Goal: Information Seeking & Learning: Learn about a topic

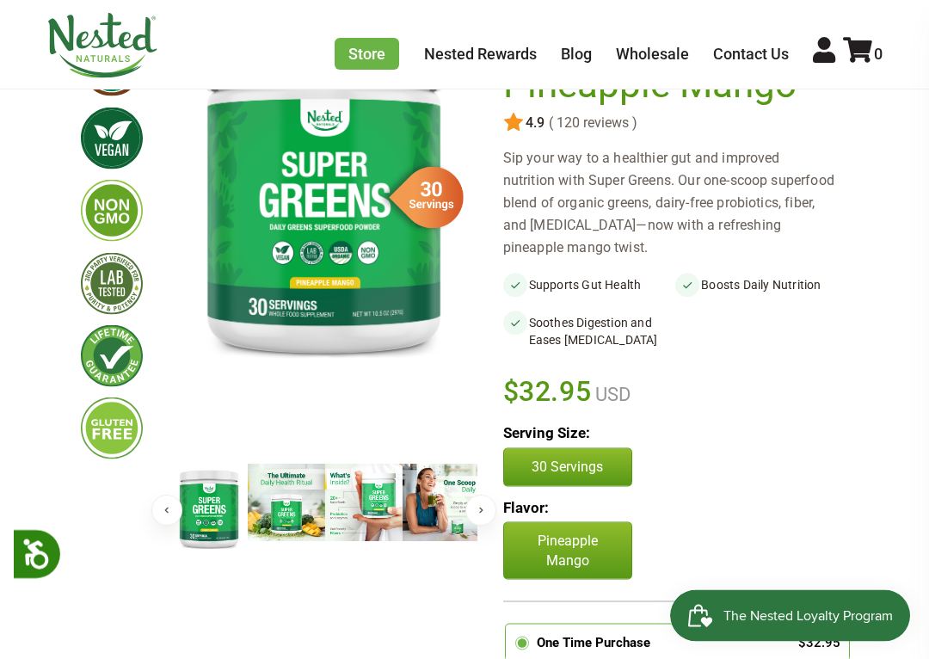
scroll to position [214, 0]
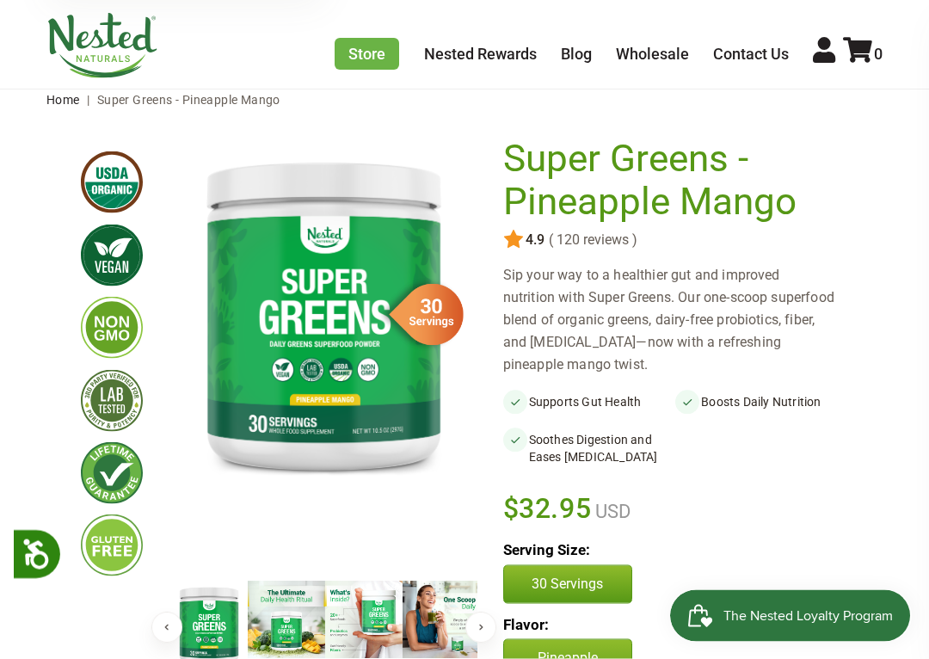
scroll to position [67, 0]
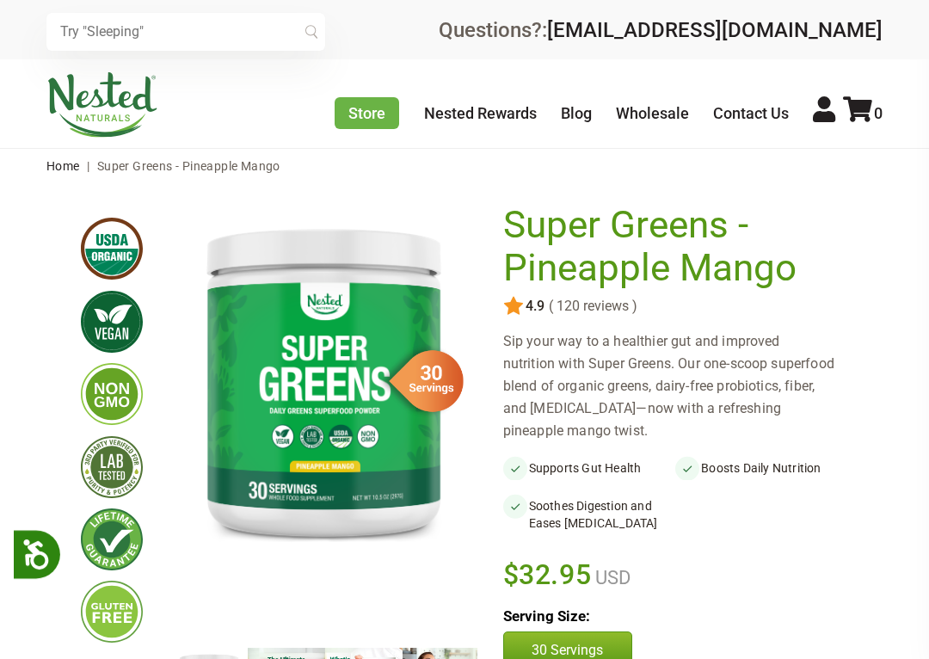
click at [924, 21] on div "× Recommended Products Previous 150 4.9 ( 150 reviews ) LUNA Gentle Sleep Suppl…" at bounding box center [464, 29] width 929 height 59
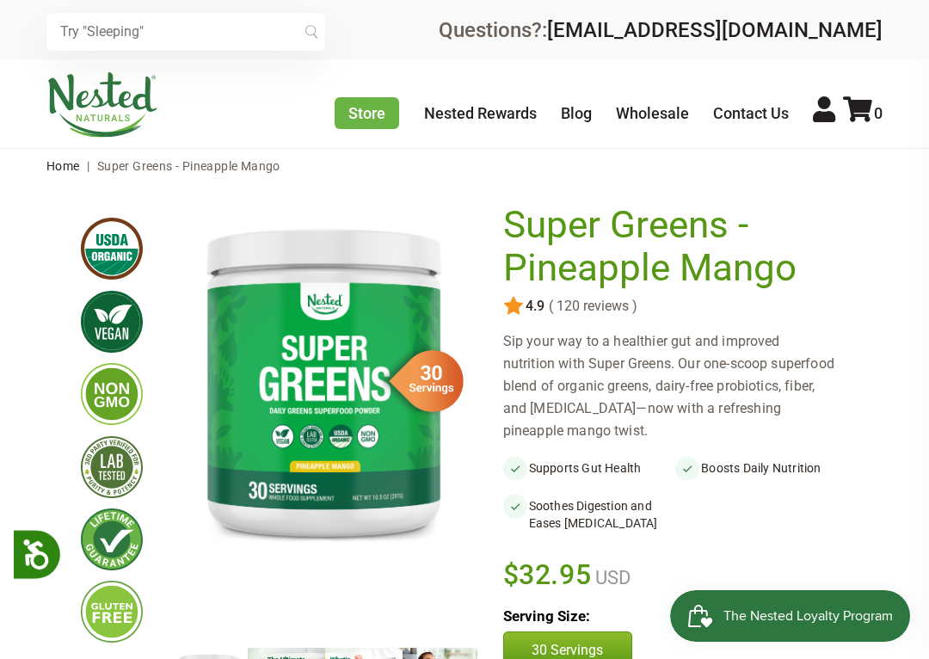
click at [922, 26] on div "× Recommended Products Previous 150 4.9 ( 150 reviews ) LUNA Gentle Sleep Suppl…" at bounding box center [464, 29] width 929 height 59
click at [878, 622] on span "The Nested Loyalty Program" at bounding box center [807, 616] width 169 height 26
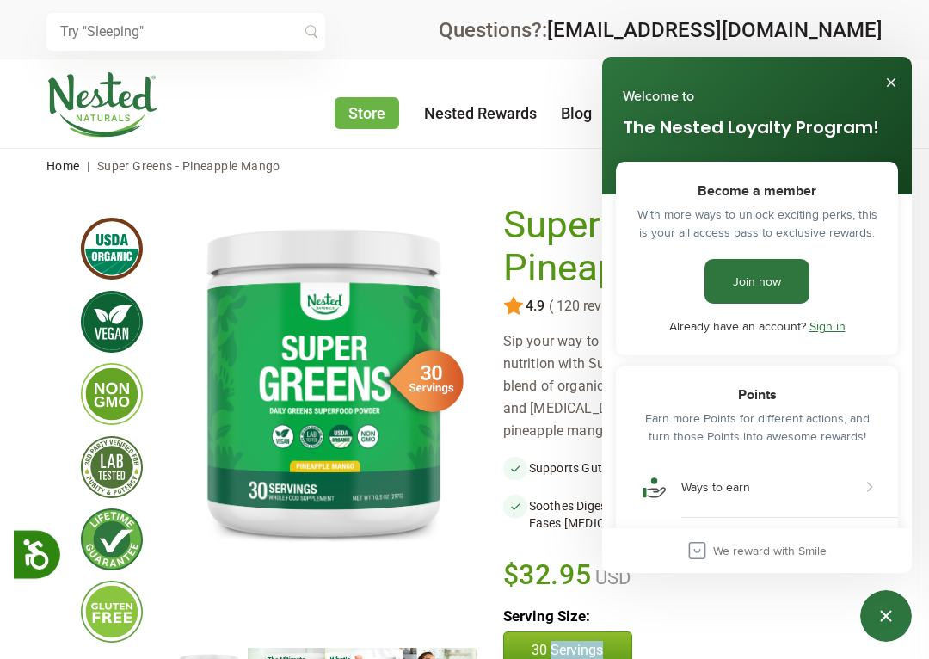
click at [900, 76] on button "Close" at bounding box center [891, 83] width 28 height 28
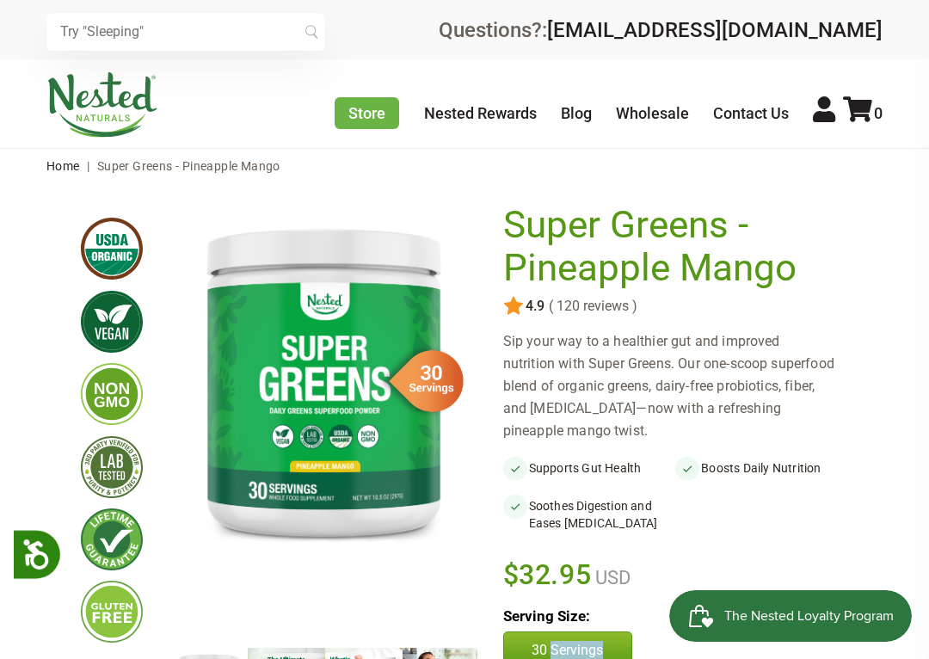
click at [837, 60] on div "Store Healthy Aging Super Greens D-Mannose Choline Restful Sleep LUNA Sleep Sup…" at bounding box center [464, 103] width 929 height 89
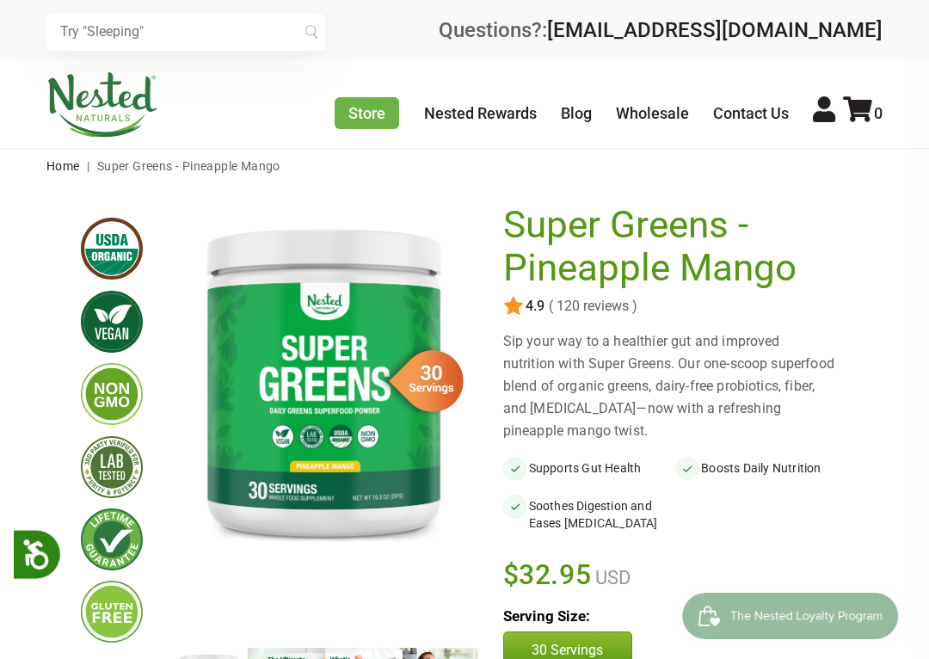
click at [739, 164] on nav "Home | Super Greens - Pineapple Mango" at bounding box center [464, 166] width 836 height 34
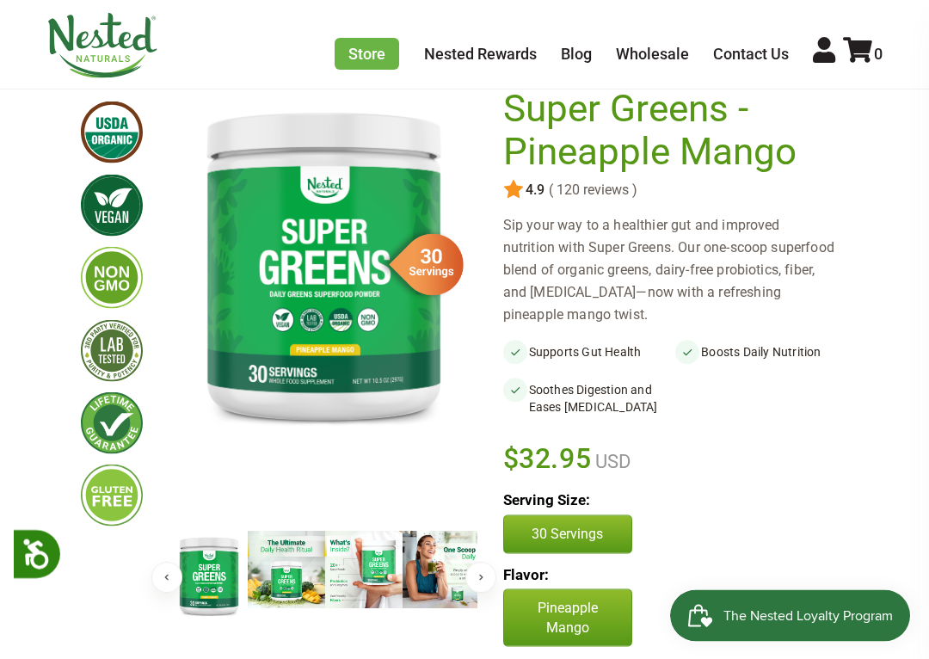
scroll to position [217, 0]
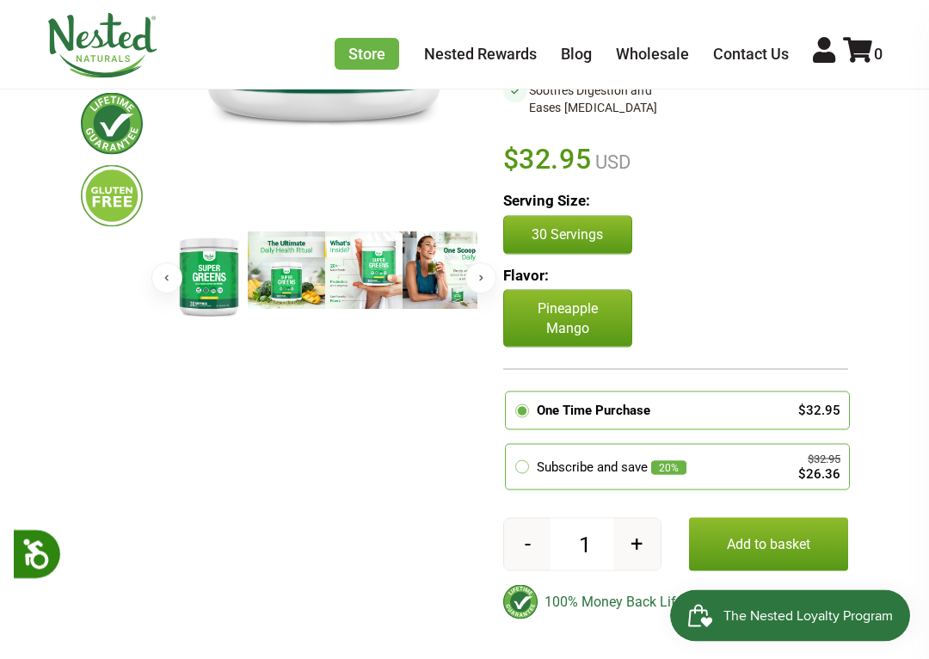
scroll to position [416, 0]
